Goal: Information Seeking & Learning: Find specific fact

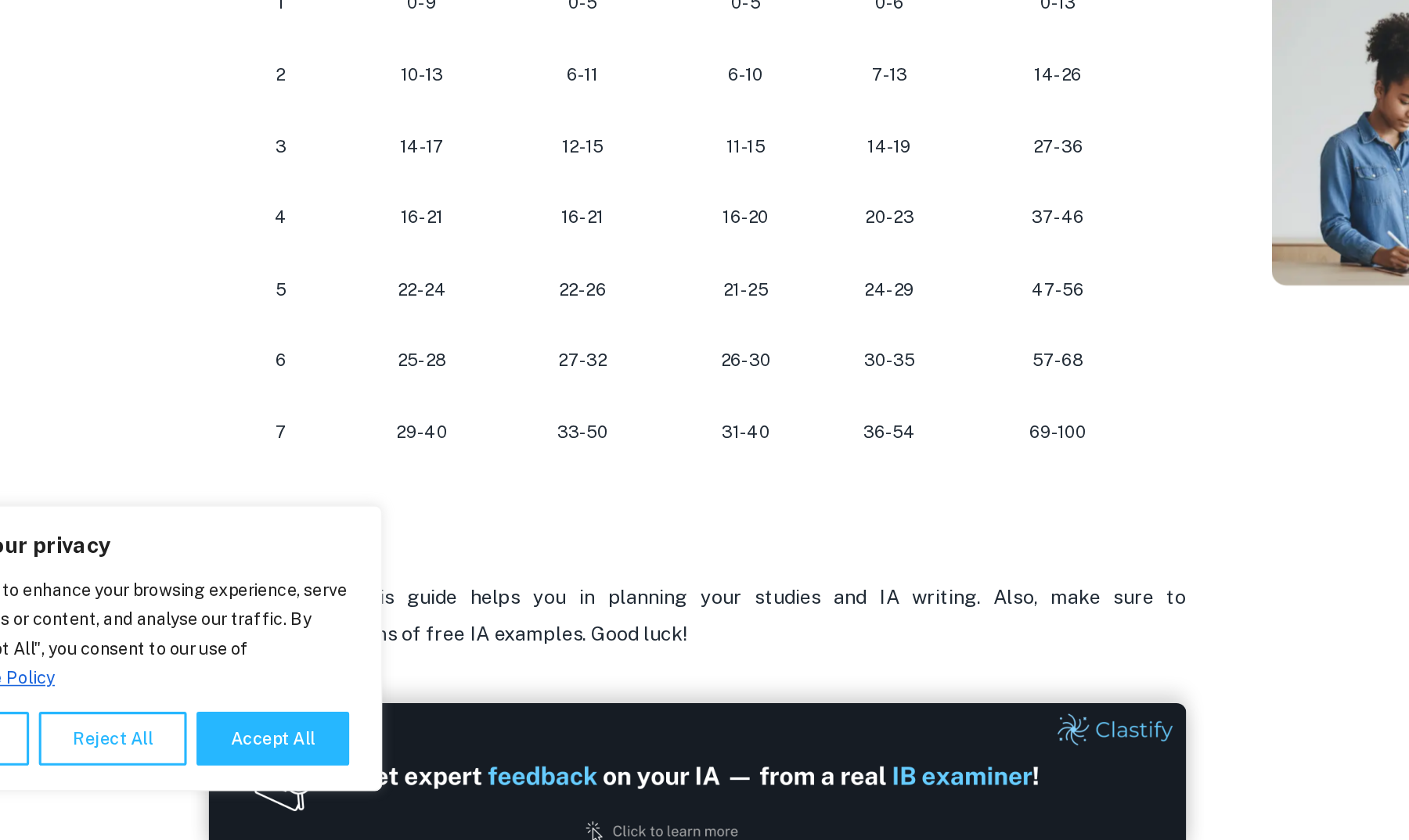
scroll to position [1364, 0]
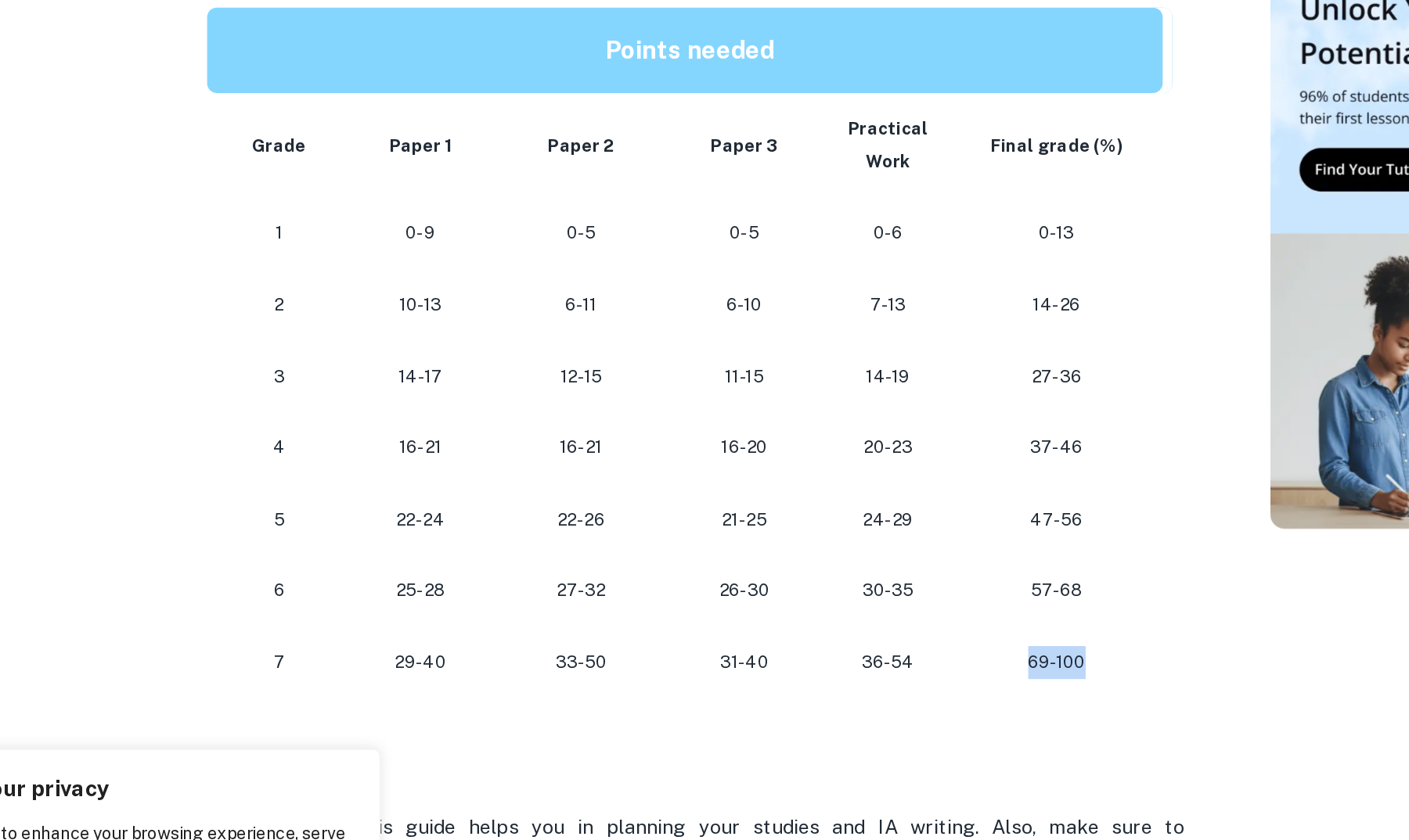
drag, startPoint x: 691, startPoint y: 383, endPoint x: 646, endPoint y: 382, distance: 45.0
click at [753, 561] on p "69-100" at bounding box center [809, 571] width 111 height 21
click at [673, 561] on p "36-54" at bounding box center [700, 571] width 55 height 21
drag, startPoint x: 493, startPoint y: 389, endPoint x: 429, endPoint y: 385, distance: 64.1
click at [557, 548] on td "31-40" at bounding box center [609, 571] width 105 height 46
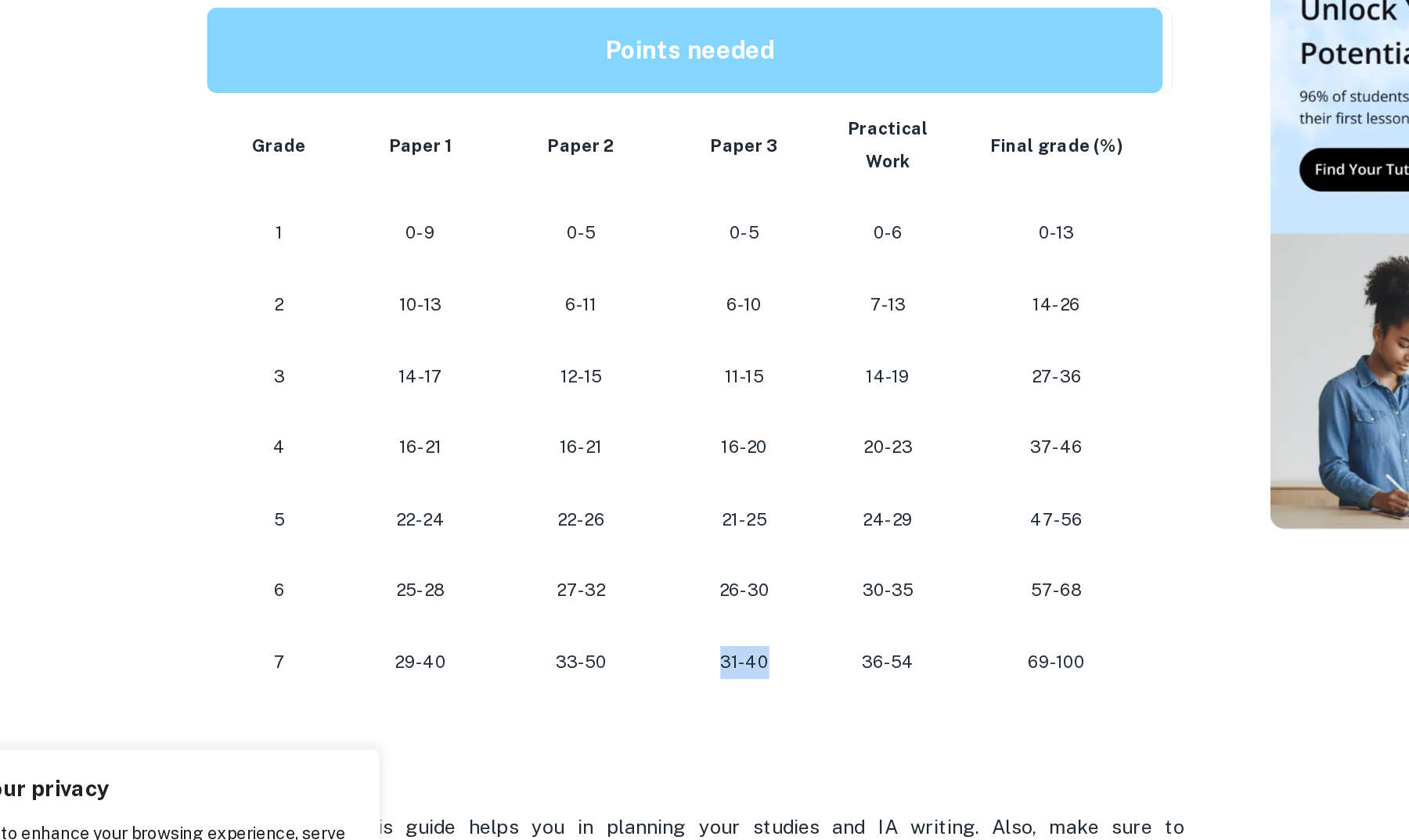
click at [452, 548] on td "33-50" at bounding box center [504, 571] width 105 height 46
drag, startPoint x: 387, startPoint y: 387, endPoint x: 335, endPoint y: 387, distance: 52.0
click at [464, 561] on p "33-50" at bounding box center [504, 571] width 80 height 21
click at [452, 548] on td "33-50" at bounding box center [504, 571] width 105 height 46
drag, startPoint x: 290, startPoint y: 389, endPoint x: 218, endPoint y: 379, distance: 72.7
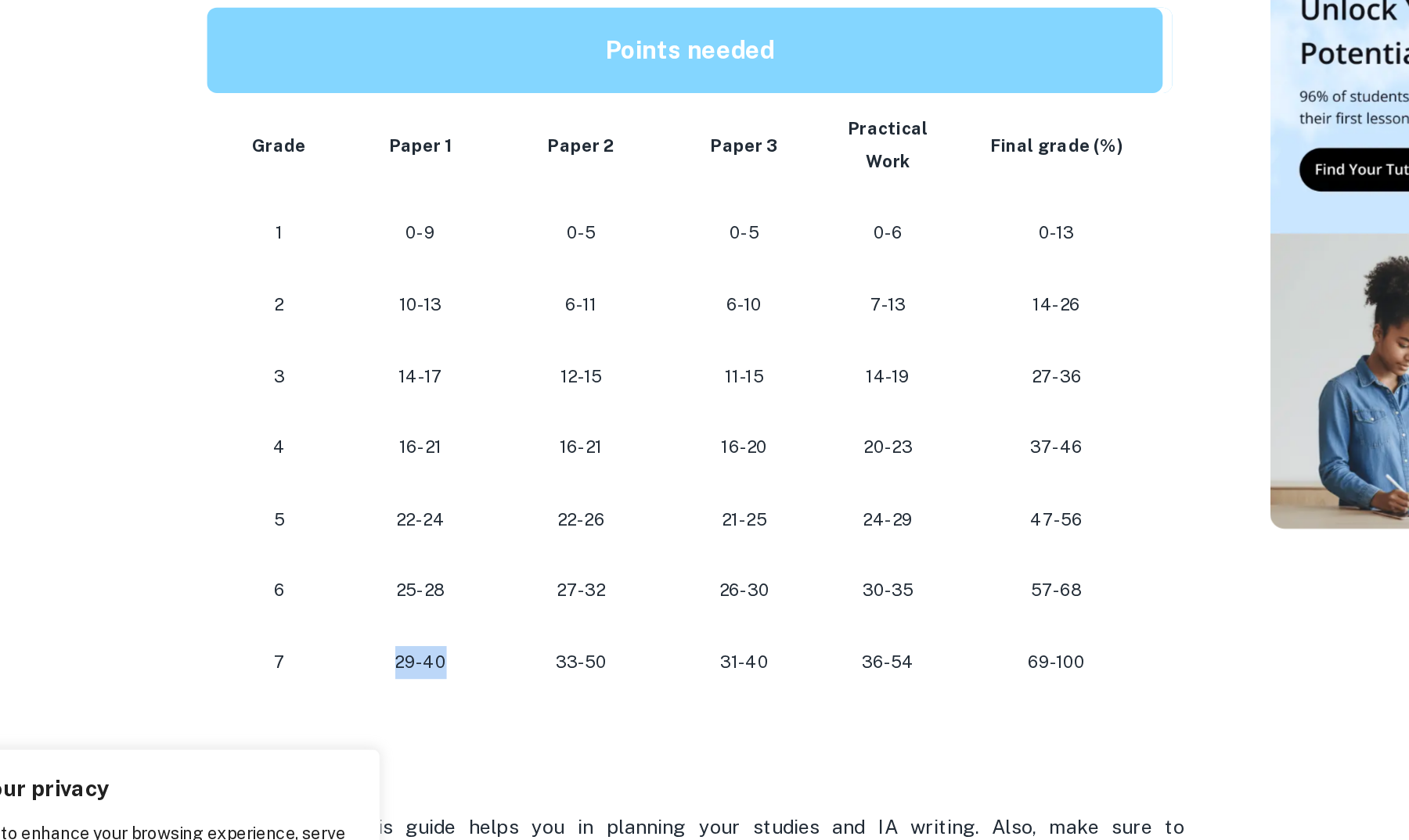
click at [264, 548] on tr "[PHONE_NUMBER] [PHONE_NUMBER] 69-100" at bounding box center [573, 571] width 618 height 46
click at [350, 502] on td "25-28" at bounding box center [400, 525] width 101 height 46
drag, startPoint x: 286, startPoint y: 345, endPoint x: 253, endPoint y: 341, distance: 33.2
click at [363, 514] on p "25-28" at bounding box center [401, 524] width 76 height 21
